Goal: Check status: Check status

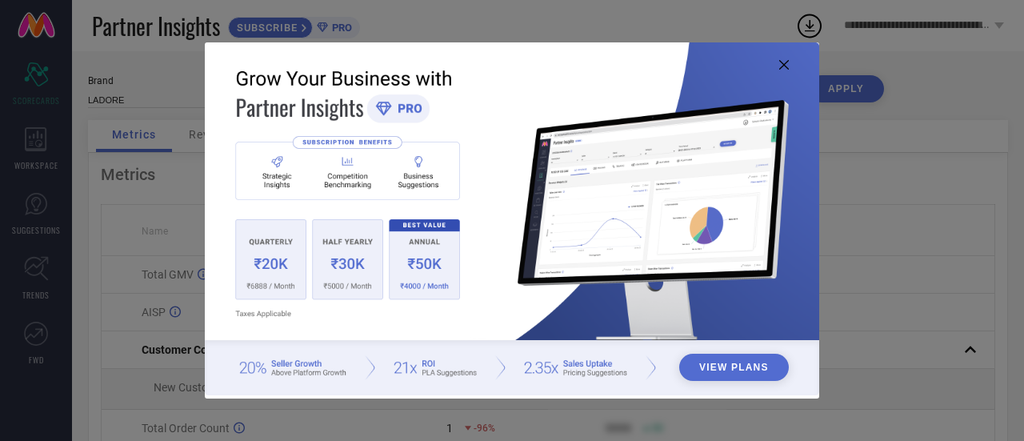
click at [784, 62] on icon at bounding box center [784, 65] width 10 height 10
click at [779, 62] on icon at bounding box center [784, 65] width 10 height 10
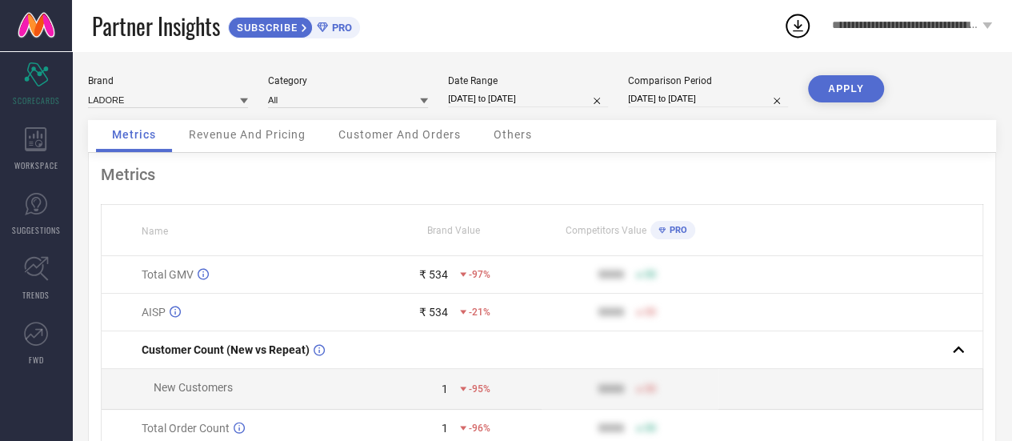
click at [507, 100] on input "[DATE] to [DATE]" at bounding box center [528, 98] width 160 height 17
select select "8"
select select "2025"
select select "9"
select select "2025"
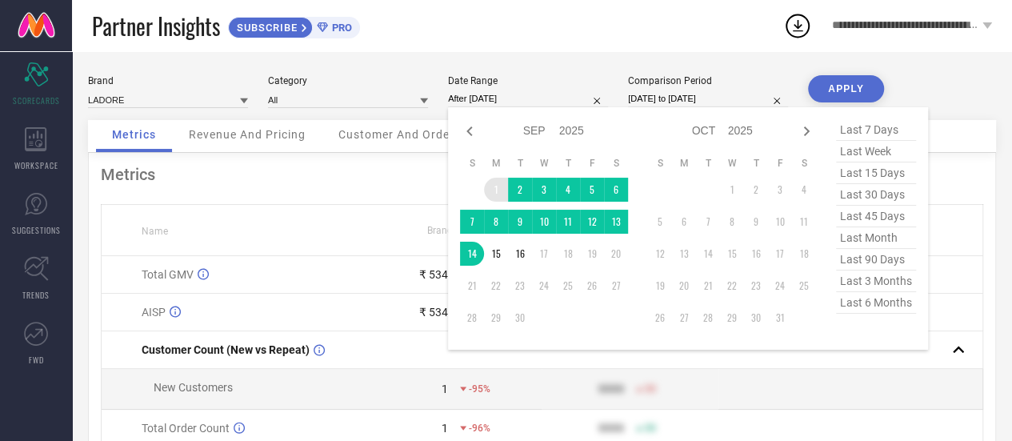
click at [493, 190] on td "1" at bounding box center [496, 190] width 24 height 24
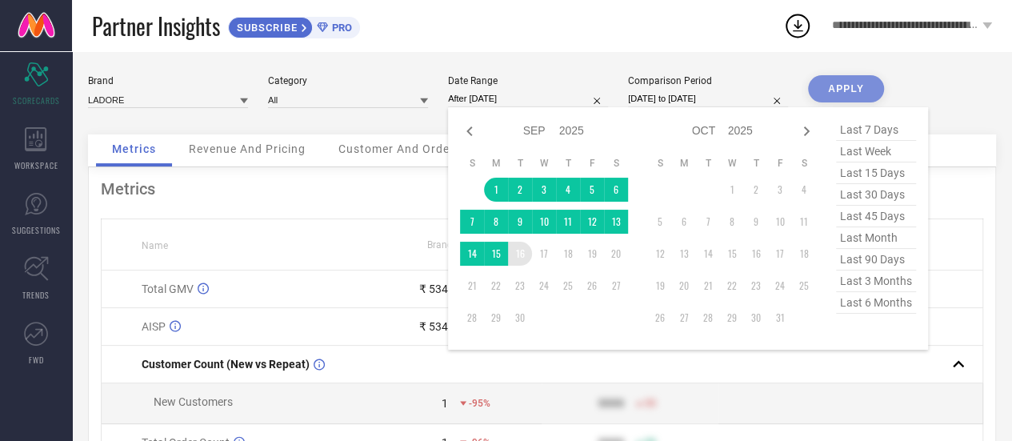
type input "01-09-2025 to 16-09-2025"
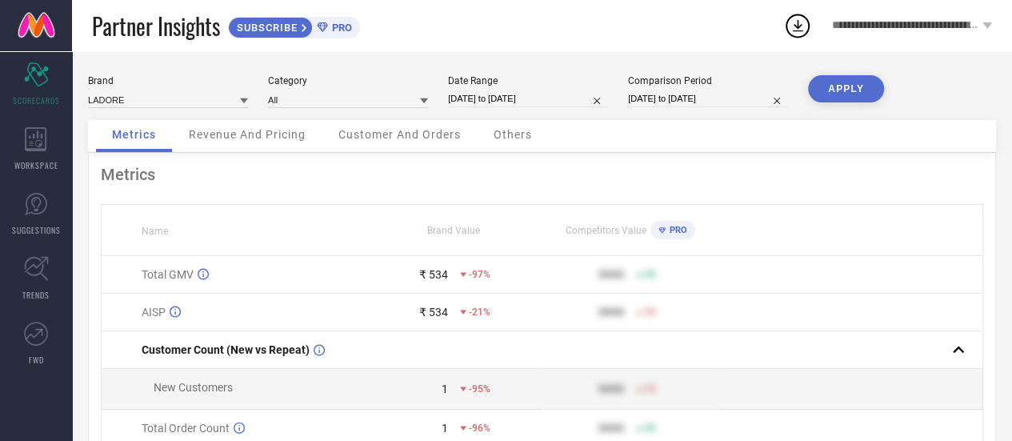
select select "8"
select select "2025"
select select "9"
select select "2025"
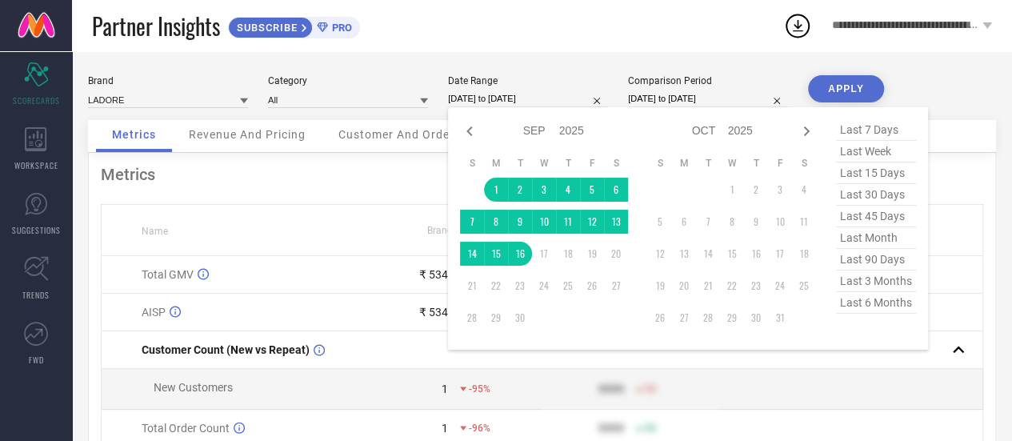
click at [541, 101] on input "01-09-2025 to 16-09-2025" at bounding box center [528, 98] width 160 height 17
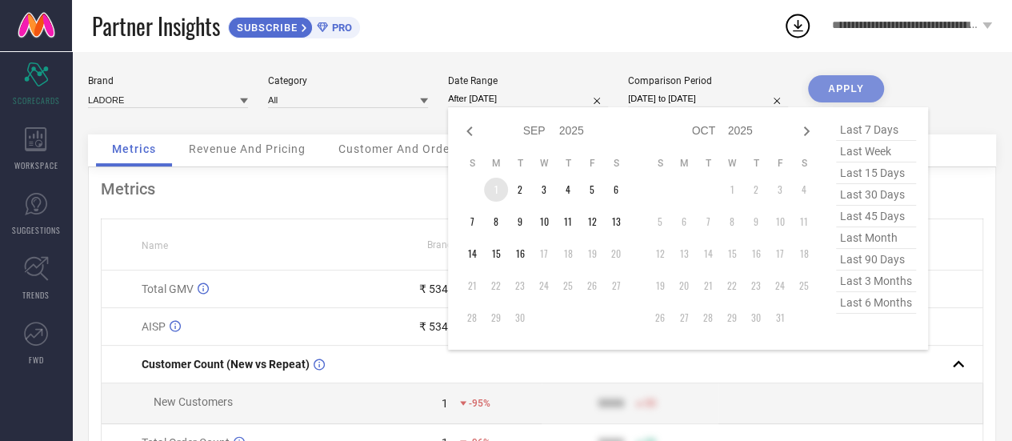
click at [496, 185] on td "1" at bounding box center [496, 190] width 24 height 24
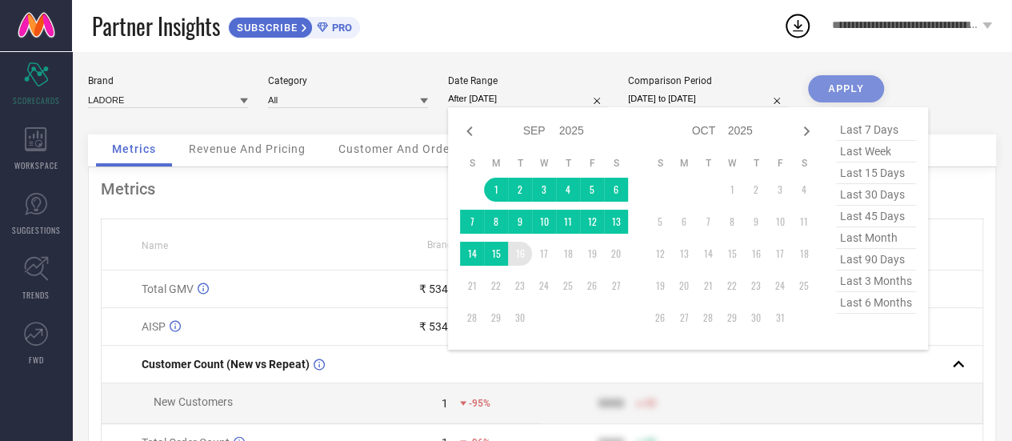
type input "01-09-2025 to 16-09-2025"
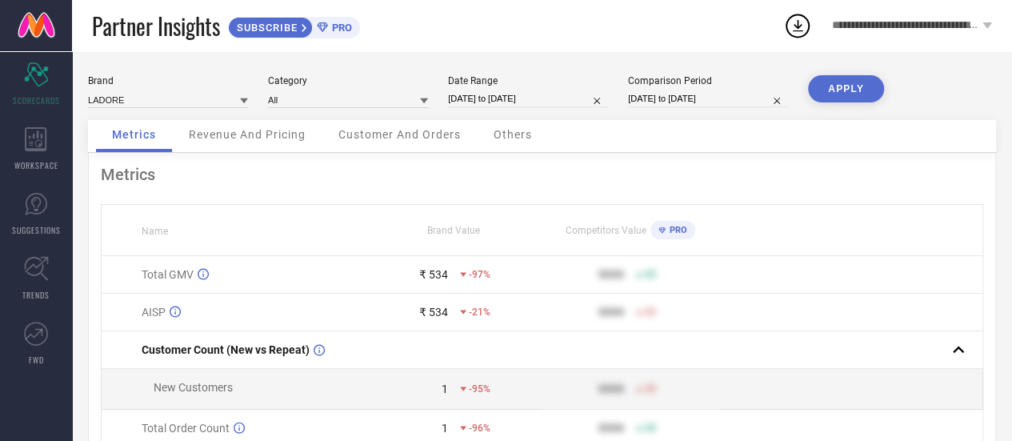
click at [861, 84] on button "APPLY" at bounding box center [846, 88] width 76 height 27
click at [839, 88] on button "APPLY" at bounding box center [846, 88] width 76 height 27
